Goal: Task Accomplishment & Management: Manage account settings

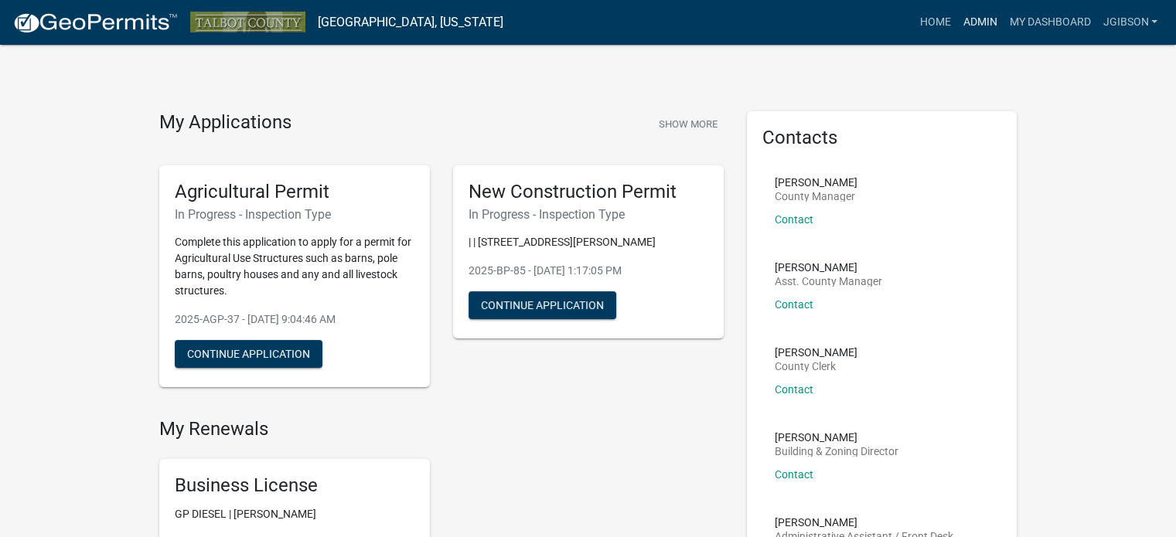
click at [979, 24] on link "Admin" at bounding box center [980, 22] width 46 height 29
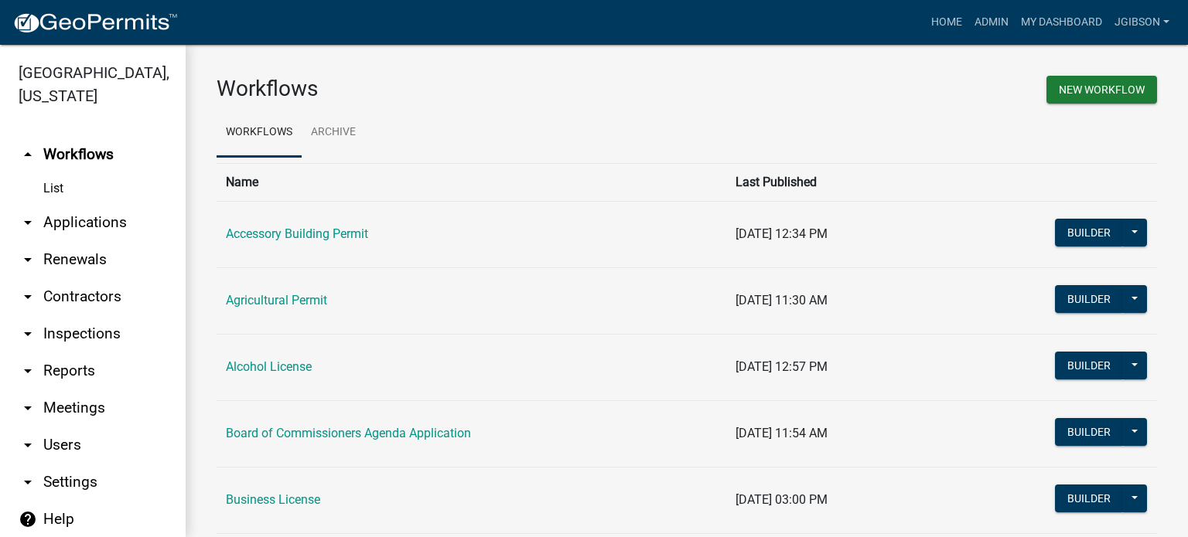
click at [29, 224] on icon "arrow_drop_down" at bounding box center [28, 222] width 19 height 19
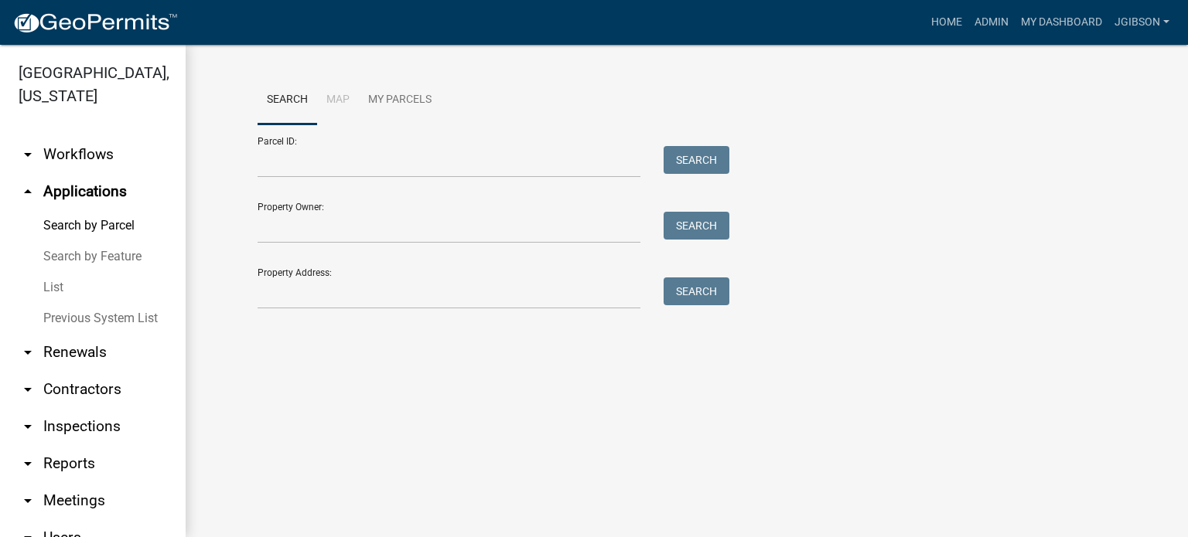
click at [64, 287] on link "List" at bounding box center [93, 287] width 186 height 31
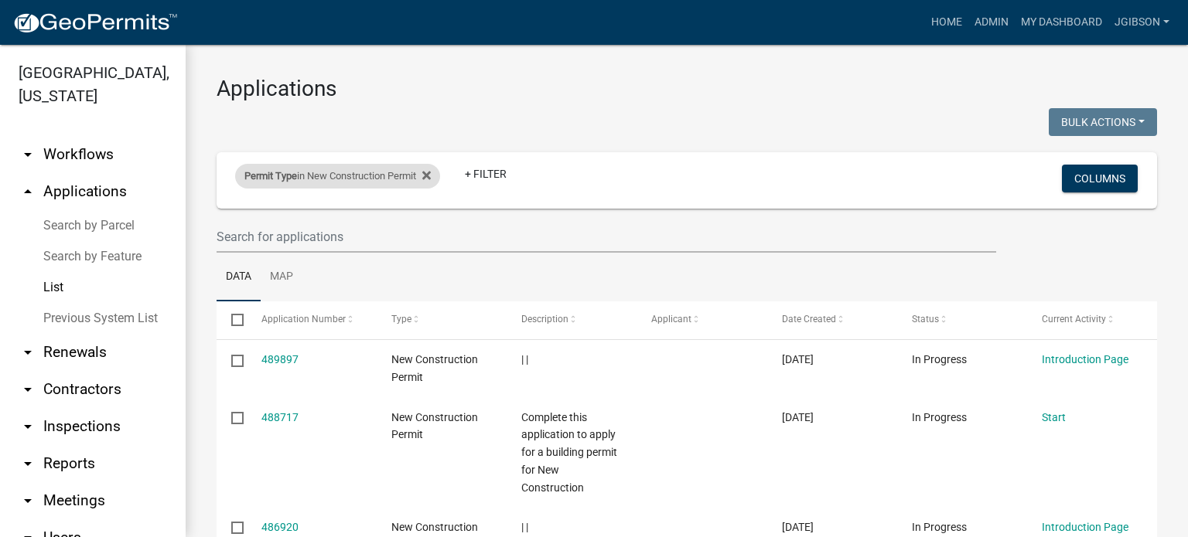
click at [440, 174] on div "Permit Type in New Construction Permit" at bounding box center [337, 176] width 205 height 25
select select "12: '8f0f348d-721e-4407-8947-e3b69b3f0a37'"
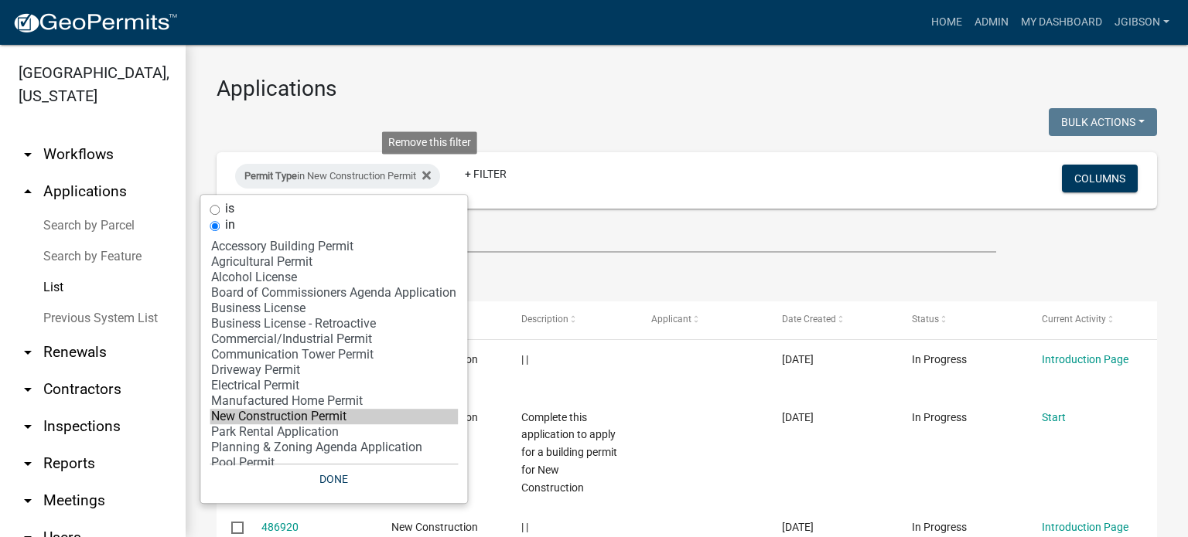
click at [431, 175] on icon at bounding box center [426, 175] width 9 height 12
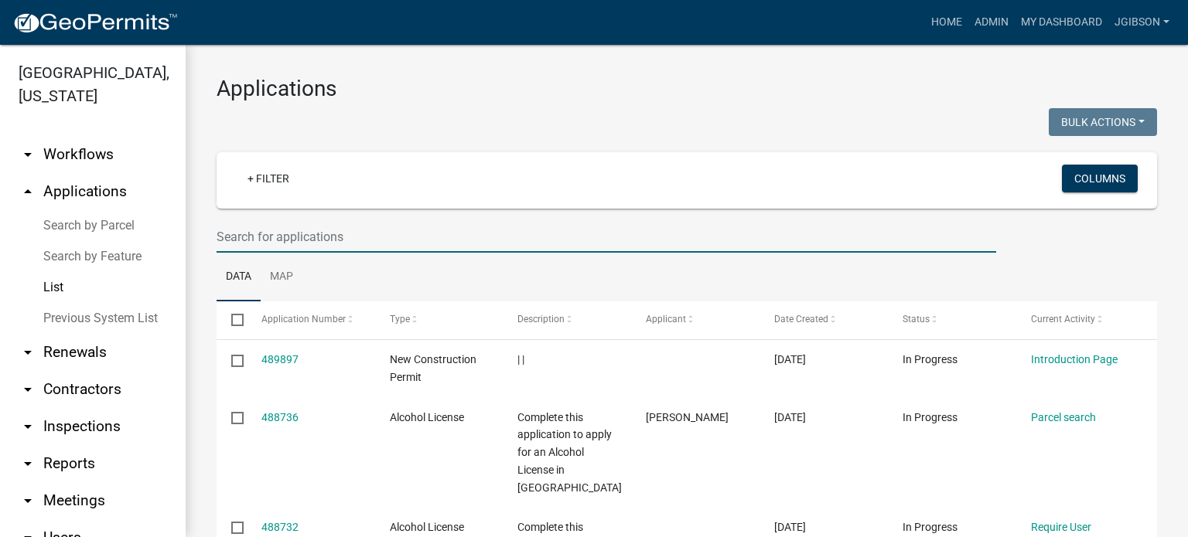
click at [288, 242] on input "text" at bounding box center [607, 237] width 780 height 32
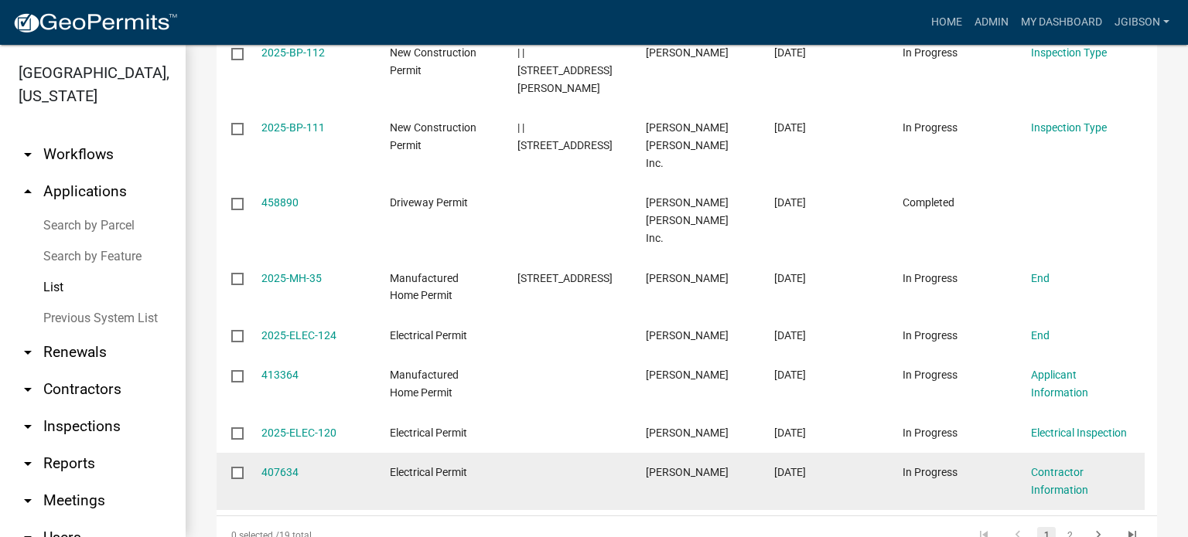
scroll to position [465, 0]
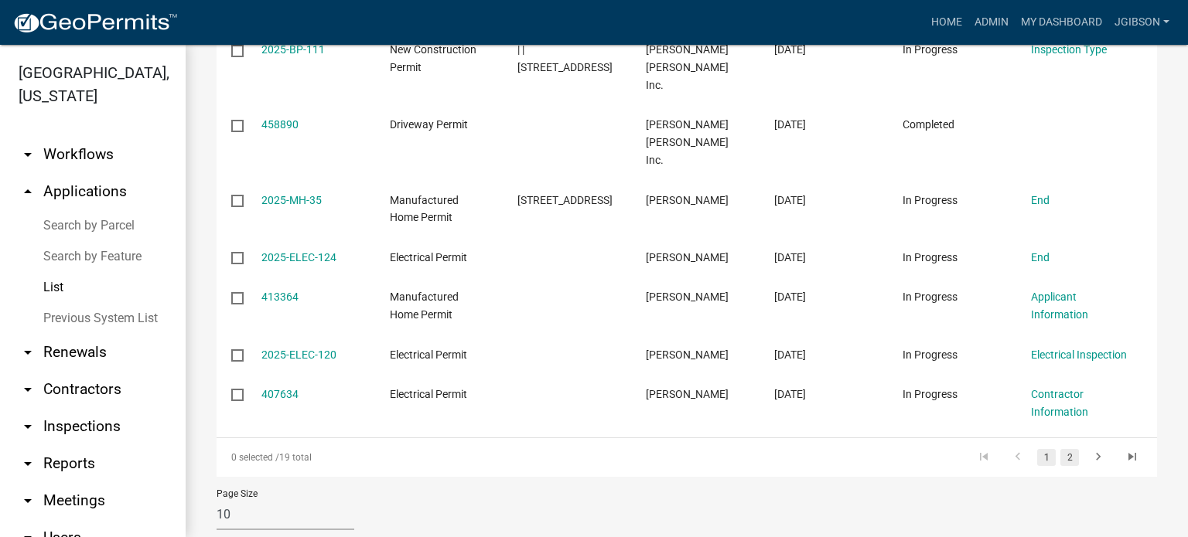
click at [1064, 449] on link "2" at bounding box center [1069, 457] width 19 height 17
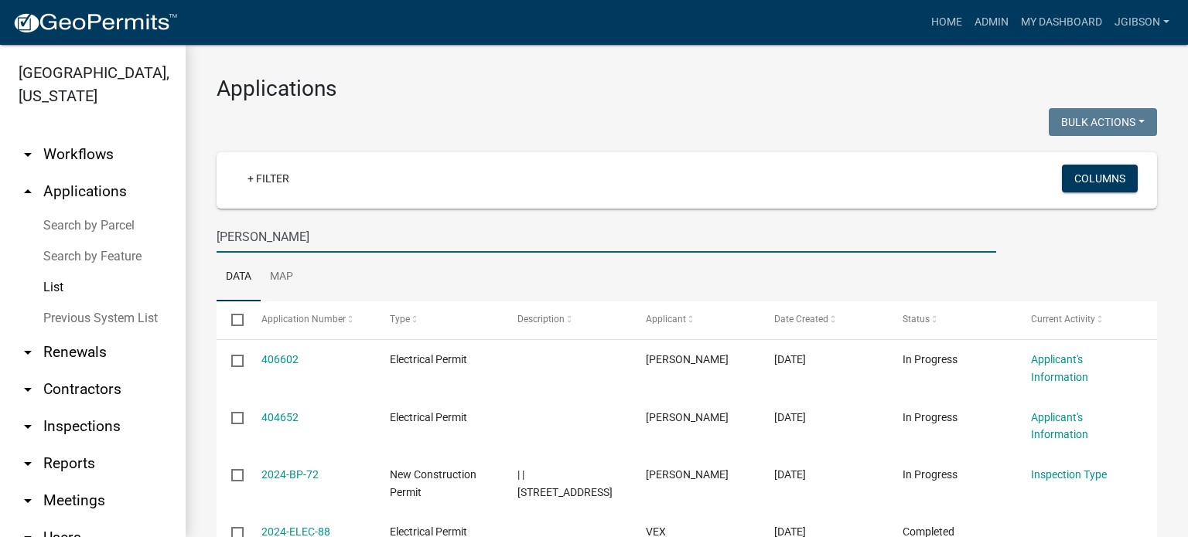
click at [255, 237] on input "[PERSON_NAME]" at bounding box center [607, 237] width 780 height 32
type input "j"
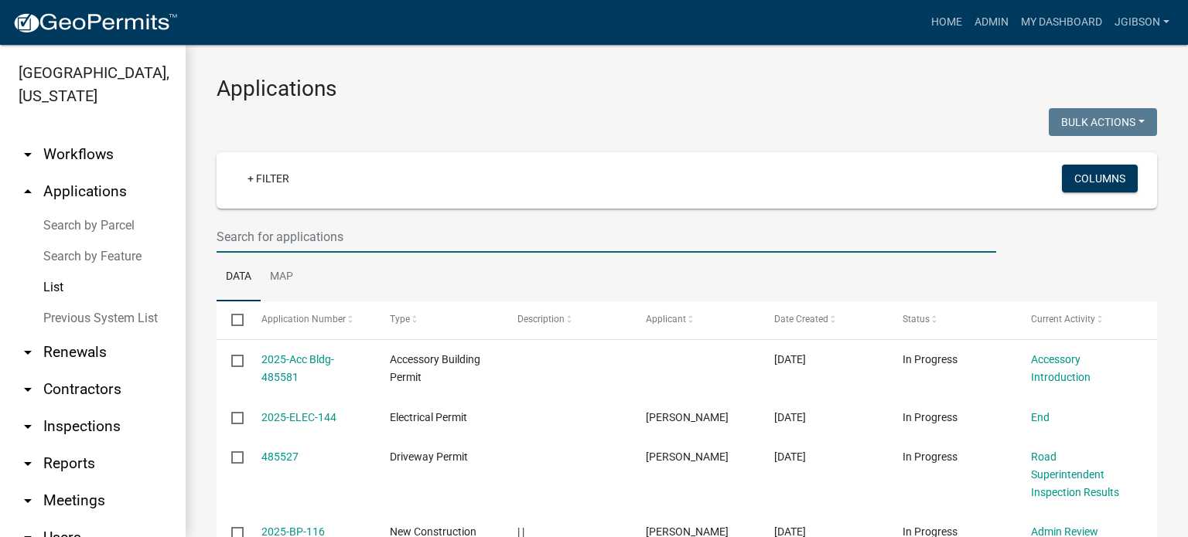
click at [283, 242] on input "text" at bounding box center [607, 237] width 780 height 32
type input "[PERSON_NAME]"
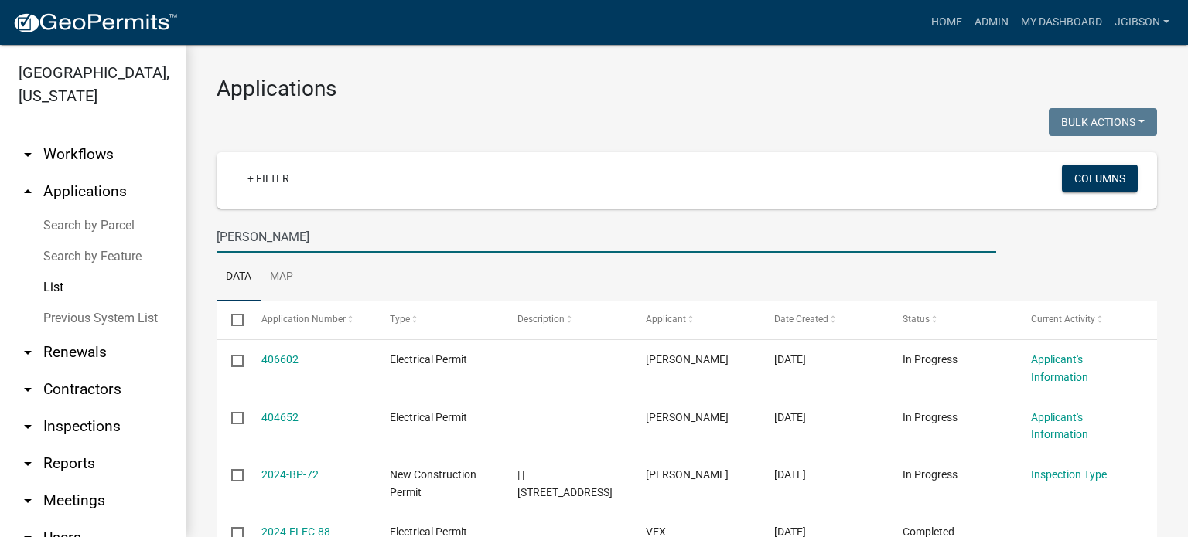
drag, startPoint x: 254, startPoint y: 239, endPoint x: 64, endPoint y: 203, distance: 193.5
click at [80, 224] on div "[GEOGRAPHIC_DATA], [US_STATE] arrow_drop_down Workflows List arrow_drop_up Appl…" at bounding box center [594, 291] width 1188 height 493
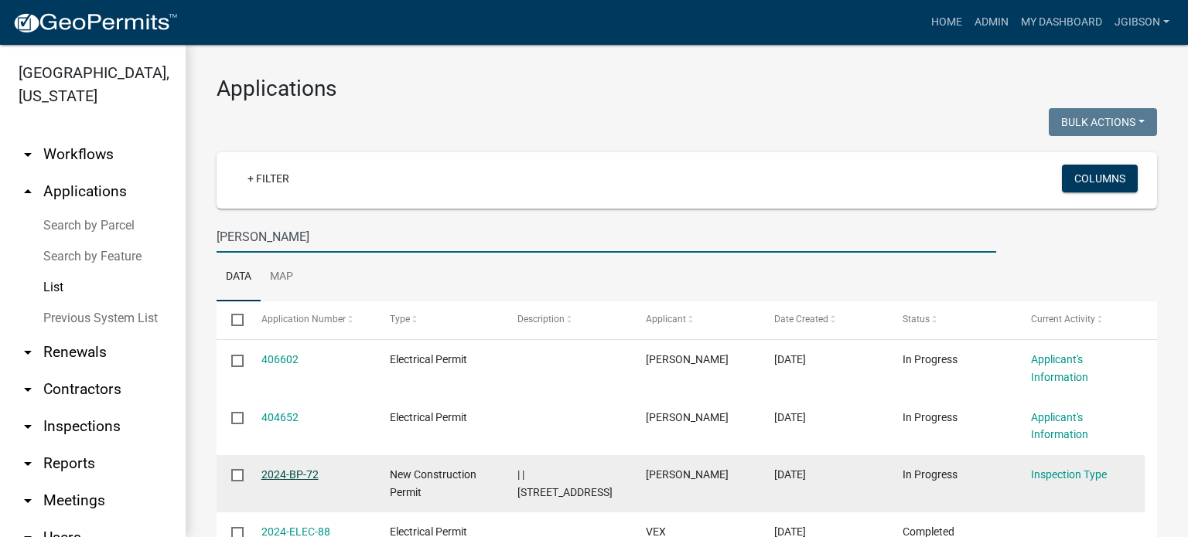
click at [298, 473] on link "2024-BP-72" at bounding box center [289, 475] width 57 height 12
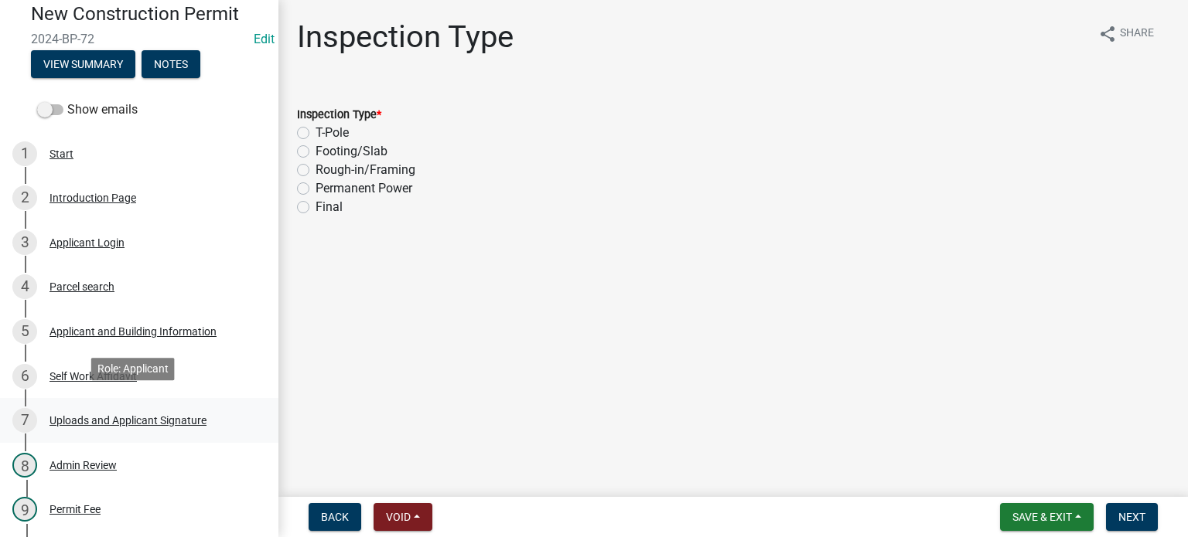
scroll to position [155, 0]
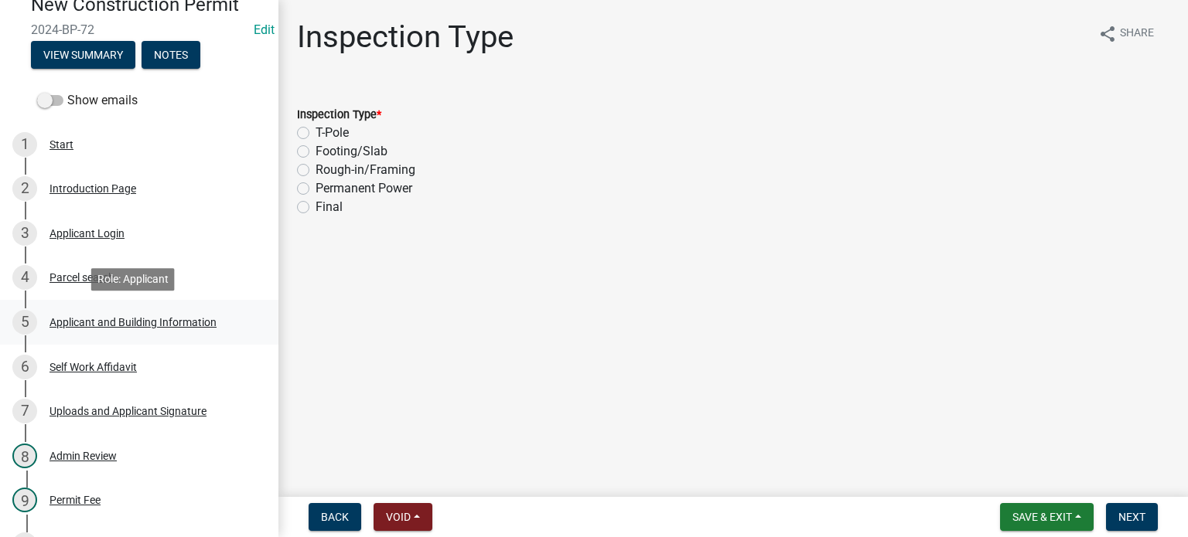
click at [134, 315] on div "5 Applicant and Building Information" at bounding box center [132, 322] width 241 height 25
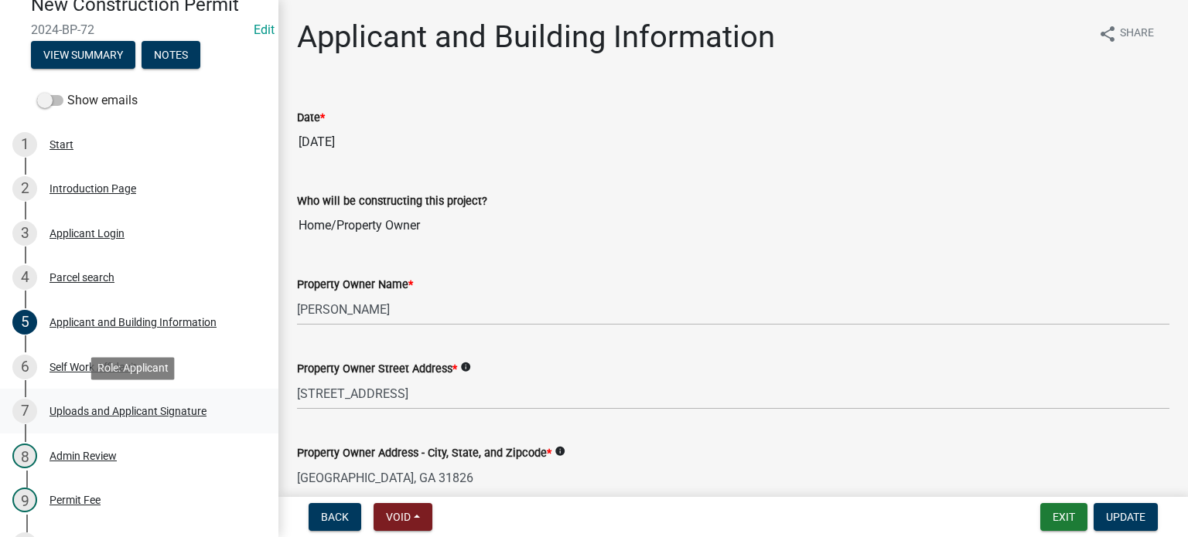
click at [118, 407] on div "Uploads and Applicant Signature" at bounding box center [127, 411] width 157 height 11
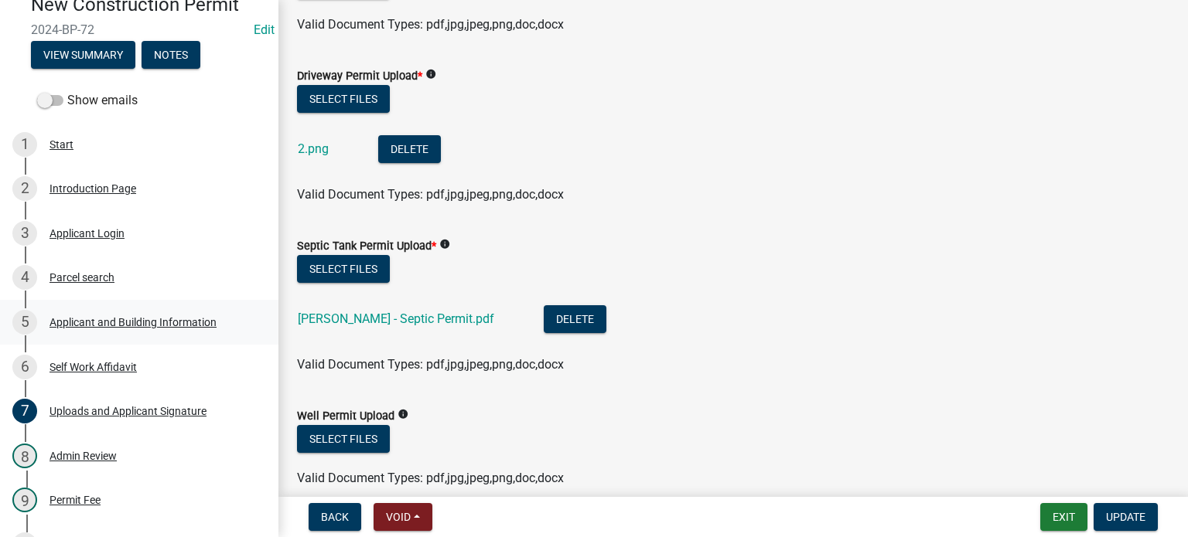
scroll to position [541, 0]
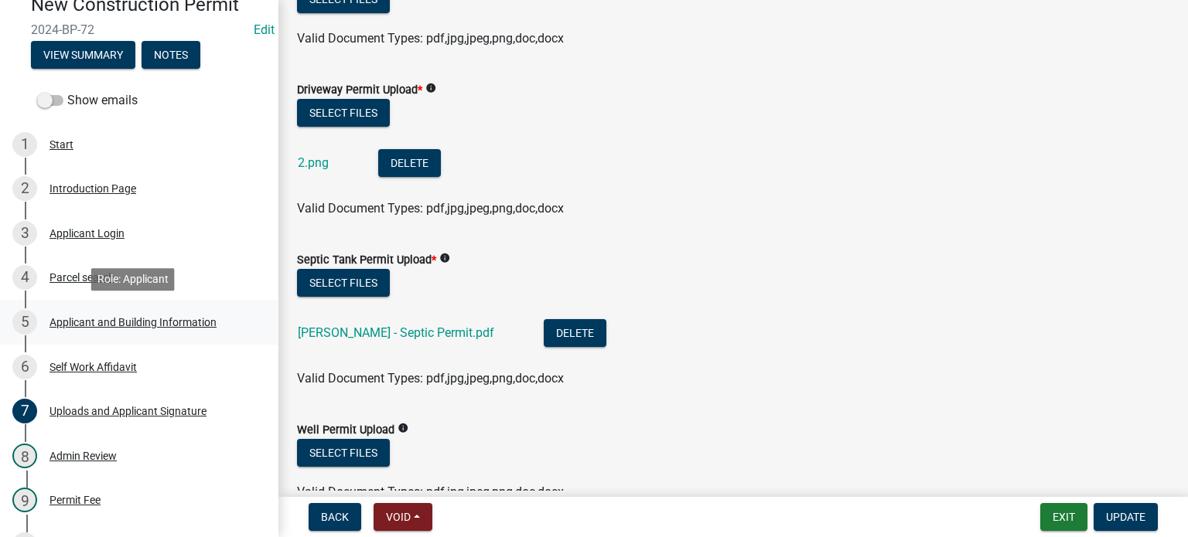
click at [107, 323] on div "Applicant and Building Information" at bounding box center [132, 322] width 167 height 11
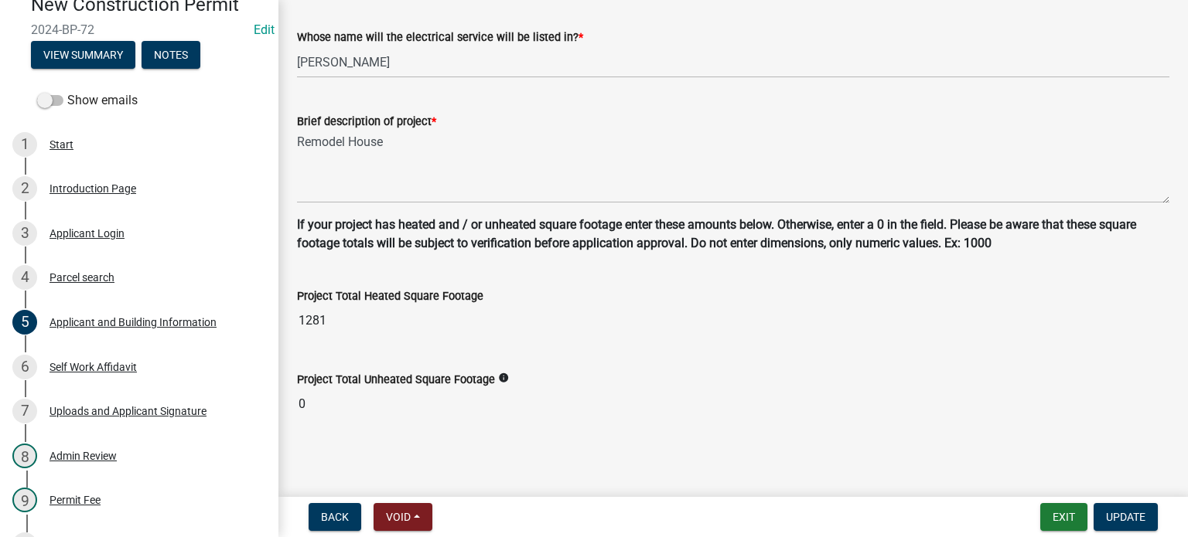
scroll to position [867, 0]
